Goal: Task Accomplishment & Management: Manage account settings

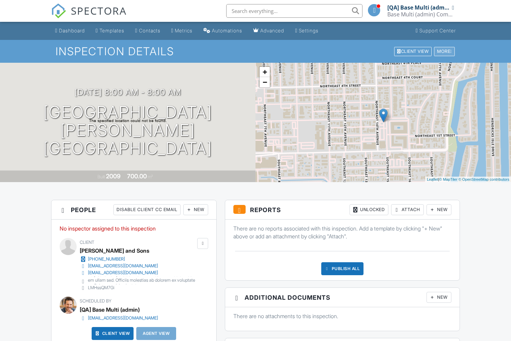
click at [443, 51] on div "More" at bounding box center [444, 51] width 22 height 9
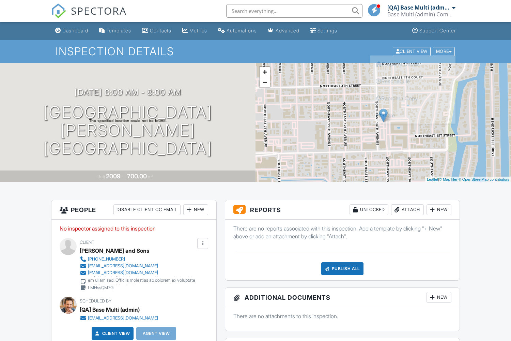
click at [413, 149] on link "Delete" at bounding box center [413, 148] width 85 height 17
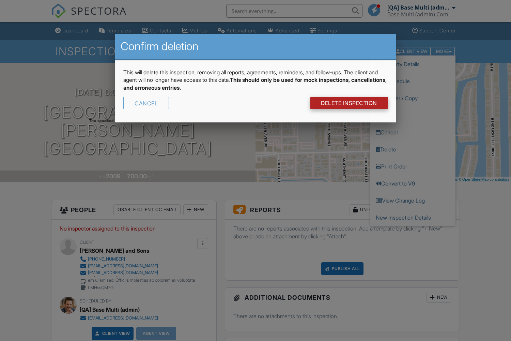
click at [348, 103] on link "DELETE Inspection" at bounding box center [349, 103] width 78 height 12
